Goal: Information Seeking & Learning: Find specific fact

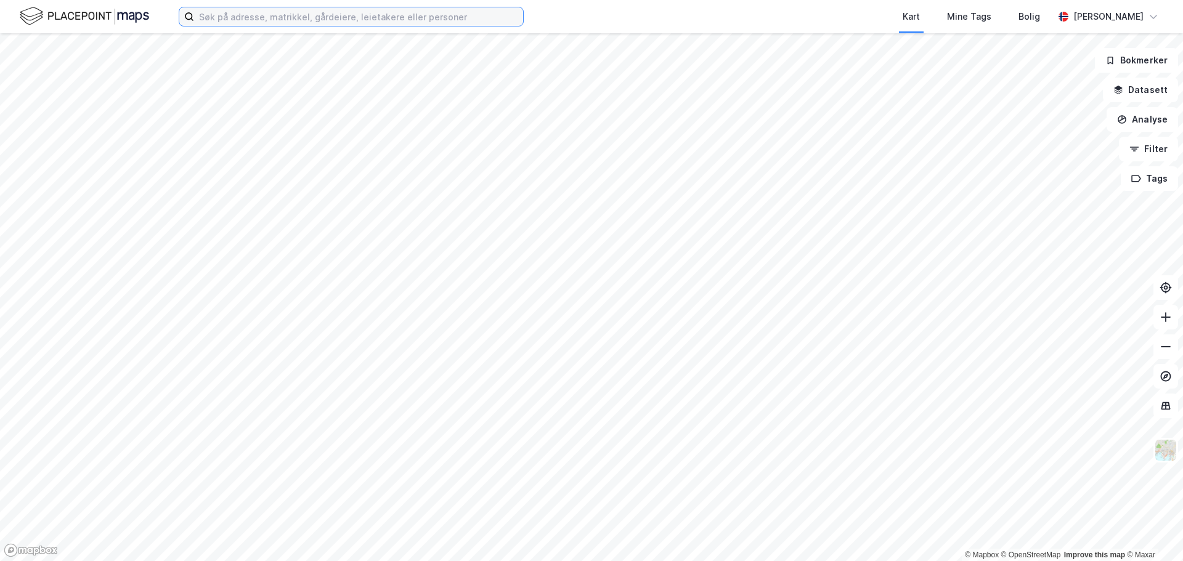
click at [258, 19] on input at bounding box center [358, 16] width 329 height 18
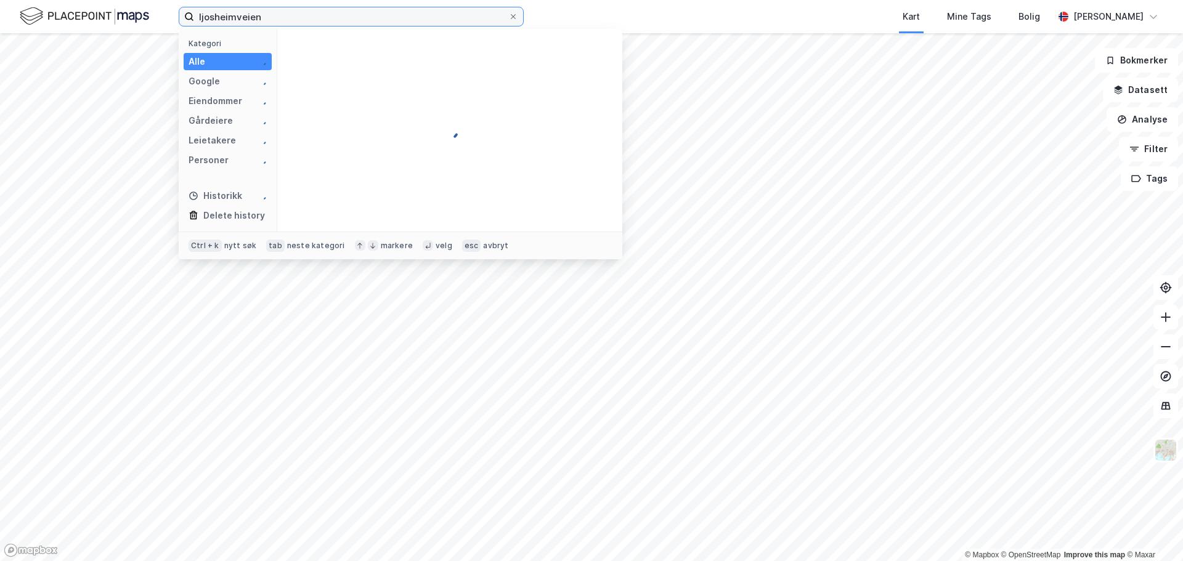
type input "ljosheimveien"
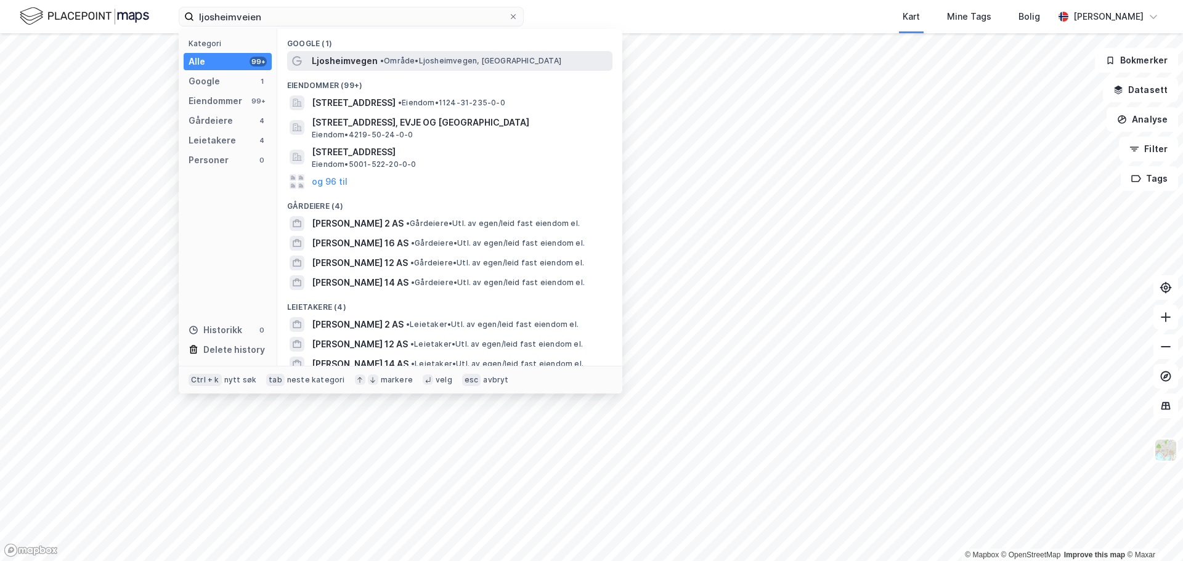
click at [349, 62] on span "Ljosheimvegen" at bounding box center [345, 61] width 66 height 15
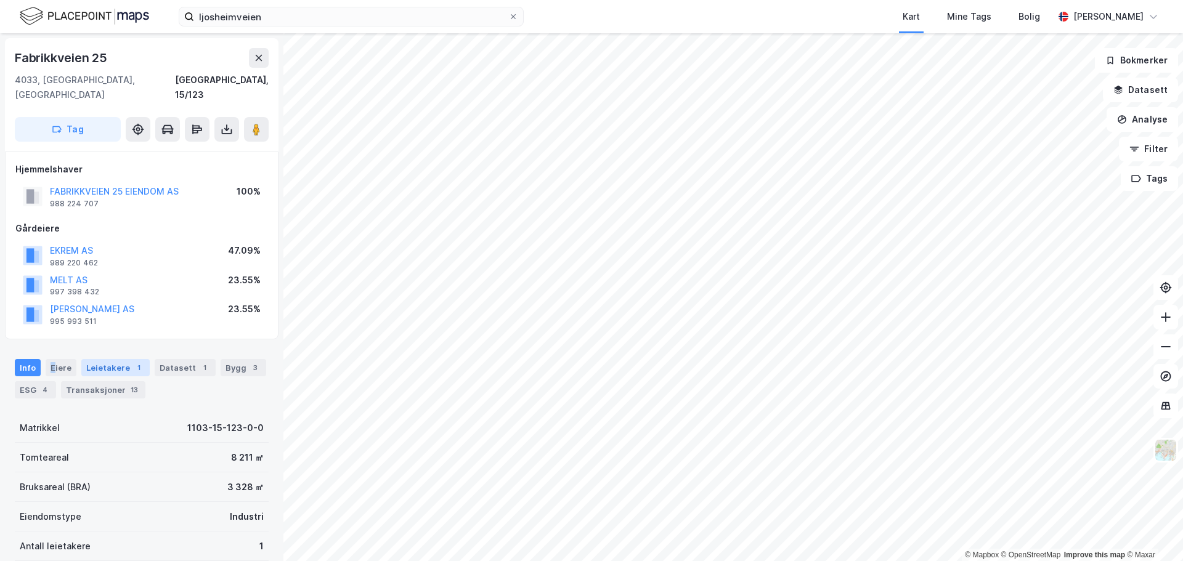
drag, startPoint x: 51, startPoint y: 354, endPoint x: 110, endPoint y: 360, distance: 58.8
click at [55, 359] on div "Eiere" at bounding box center [61, 367] width 31 height 17
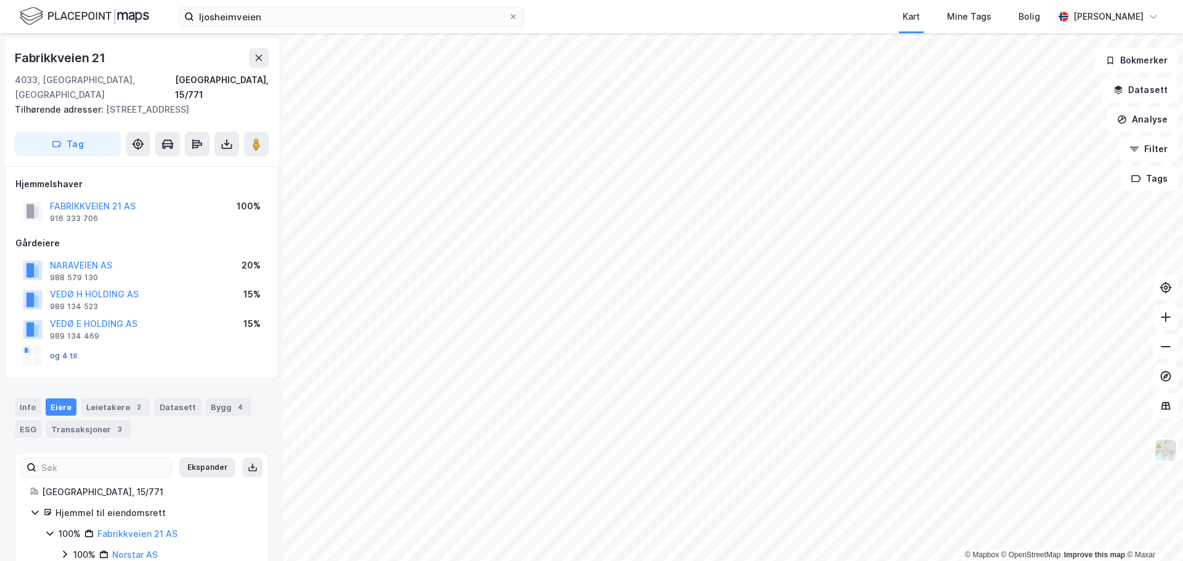
click at [0, 0] on button "og 4 til" at bounding box center [0, 0] width 0 height 0
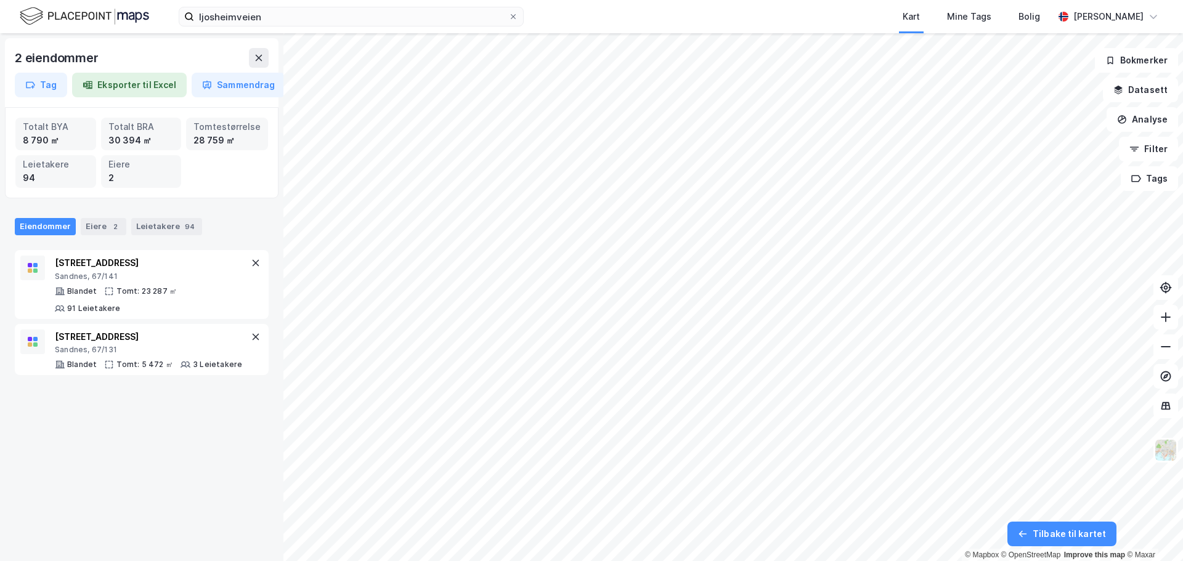
click at [712, 561] on html "ljosheimveien Kart Mine Tags [PERSON_NAME] 2 eiendommer Tag Eksporter til Excel…" at bounding box center [591, 280] width 1183 height 561
